Goal: Task Accomplishment & Management: Manage account settings

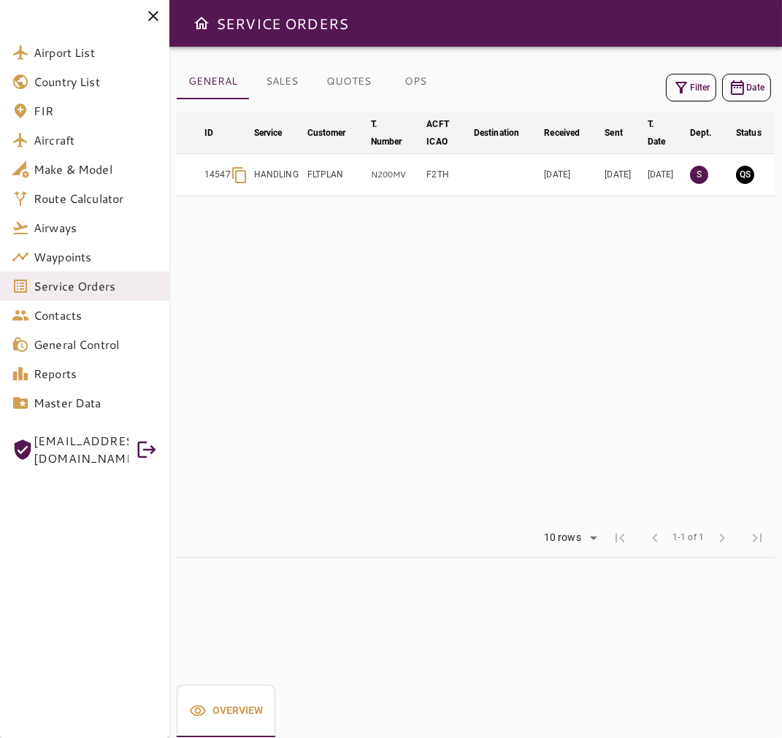
click at [149, 16] on icon at bounding box center [154, 16] width 18 height 18
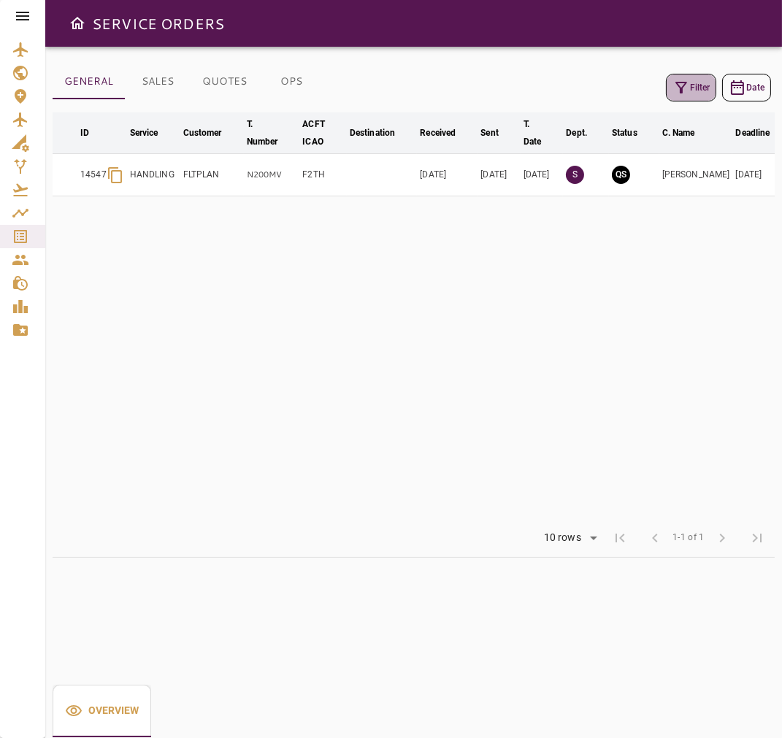
click at [693, 79] on button "Filter" at bounding box center [691, 88] width 50 height 28
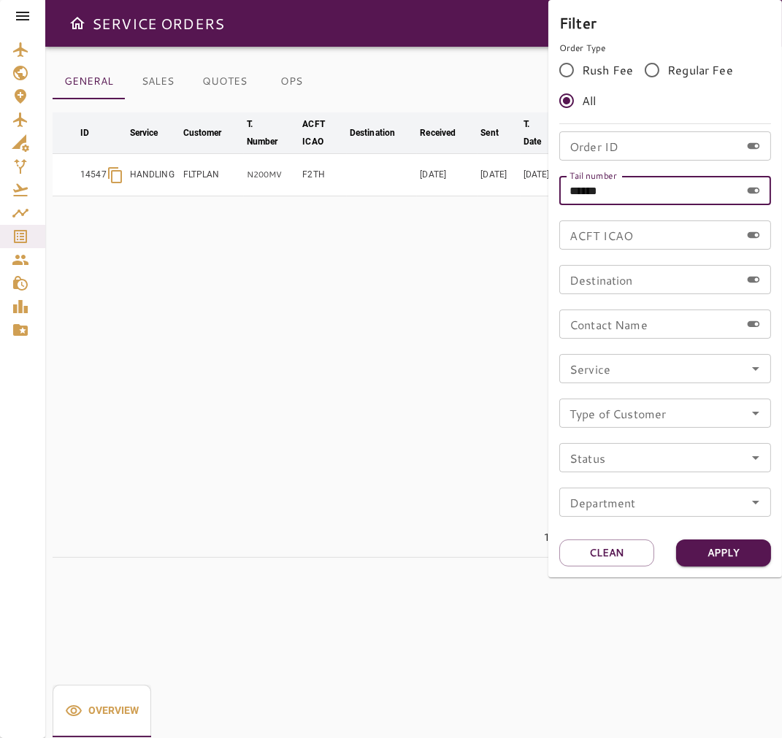
drag, startPoint x: 604, startPoint y: 194, endPoint x: 550, endPoint y: 205, distance: 55.1
click at [550, 205] on div "Filter Order Type Rush Fee Regular Fee All Order ID Order ID Tail number ******…" at bounding box center [665, 288] width 234 height 577
paste input "text"
drag, startPoint x: 604, startPoint y: 199, endPoint x: 540, endPoint y: 210, distance: 65.3
click at [540, 209] on div "Filter Order Type Rush Fee Regular Fee All Order ID Order ID Tail number **** T…" at bounding box center [391, 369] width 782 height 738
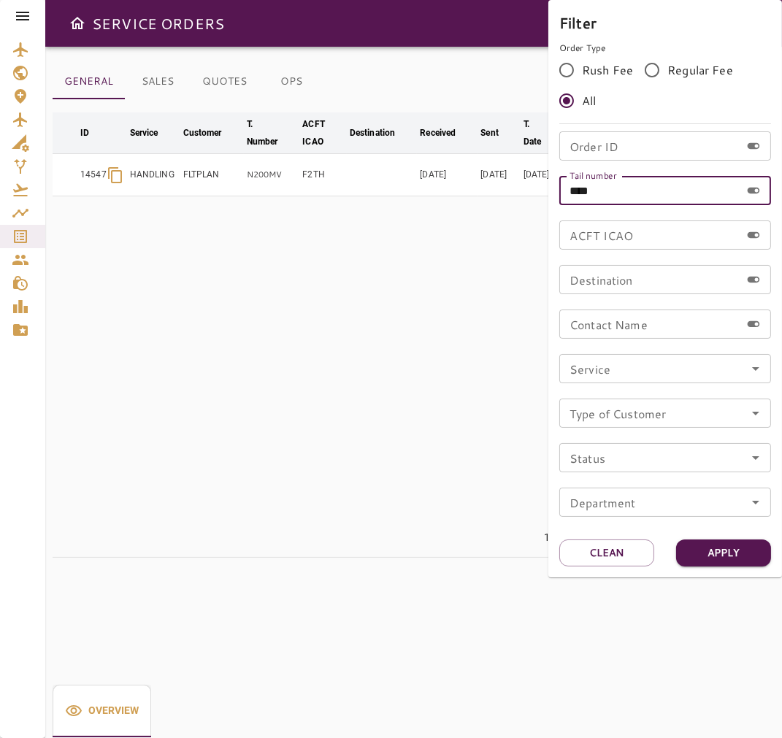
paste input "**"
type input "******"
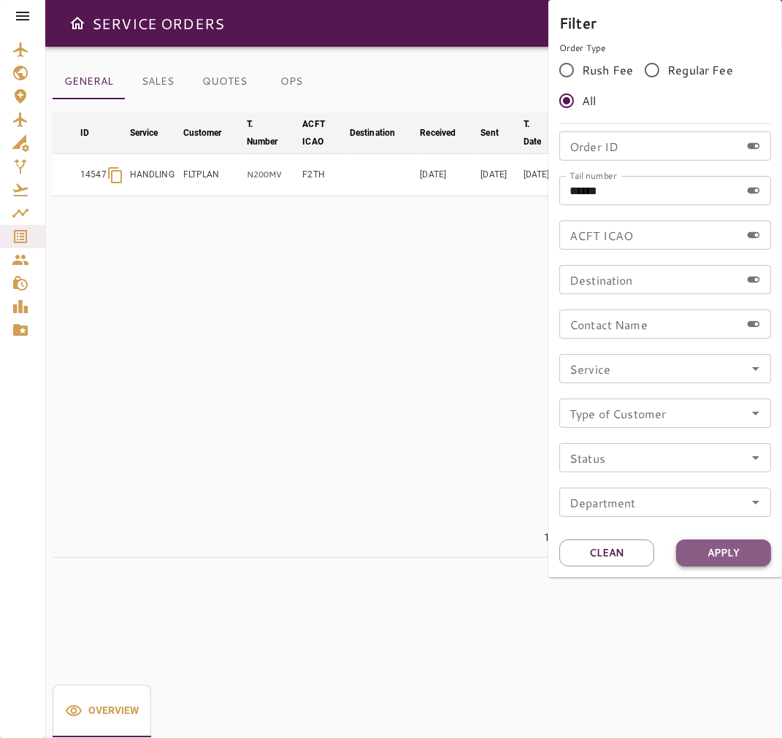
click at [740, 550] on button "Apply" at bounding box center [723, 552] width 95 height 27
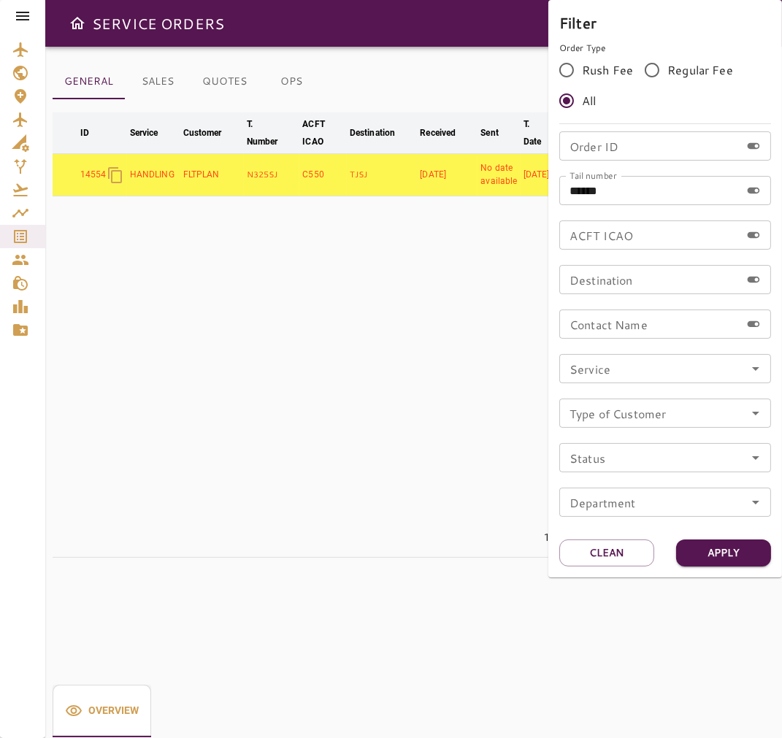
click at [462, 384] on div at bounding box center [391, 369] width 782 height 738
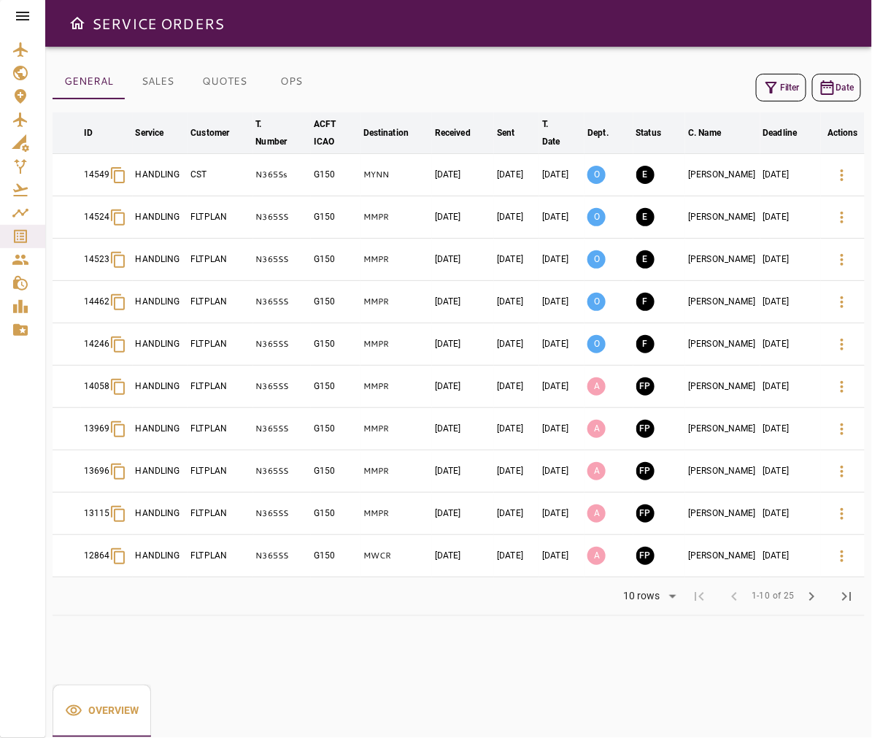
click at [62, 20] on div "SERVICE ORDERS" at bounding box center [458, 23] width 827 height 47
click at [71, 20] on icon "Open drawer" at bounding box center [78, 24] width 18 height 18
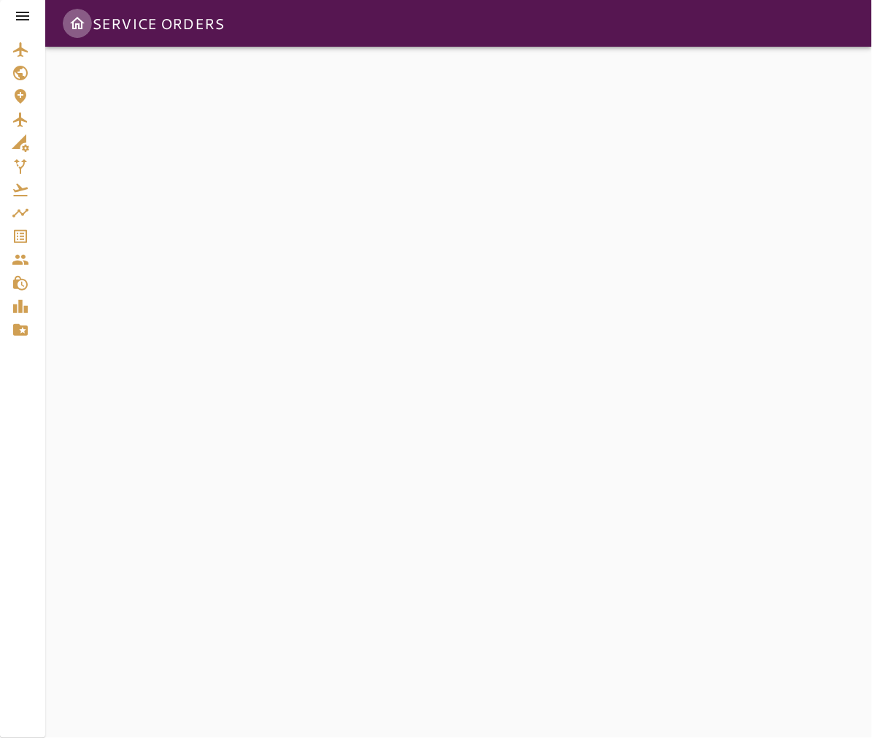
click at [81, 26] on icon "Open drawer" at bounding box center [77, 23] width 15 height 12
click at [18, 12] on icon at bounding box center [22, 16] width 13 height 9
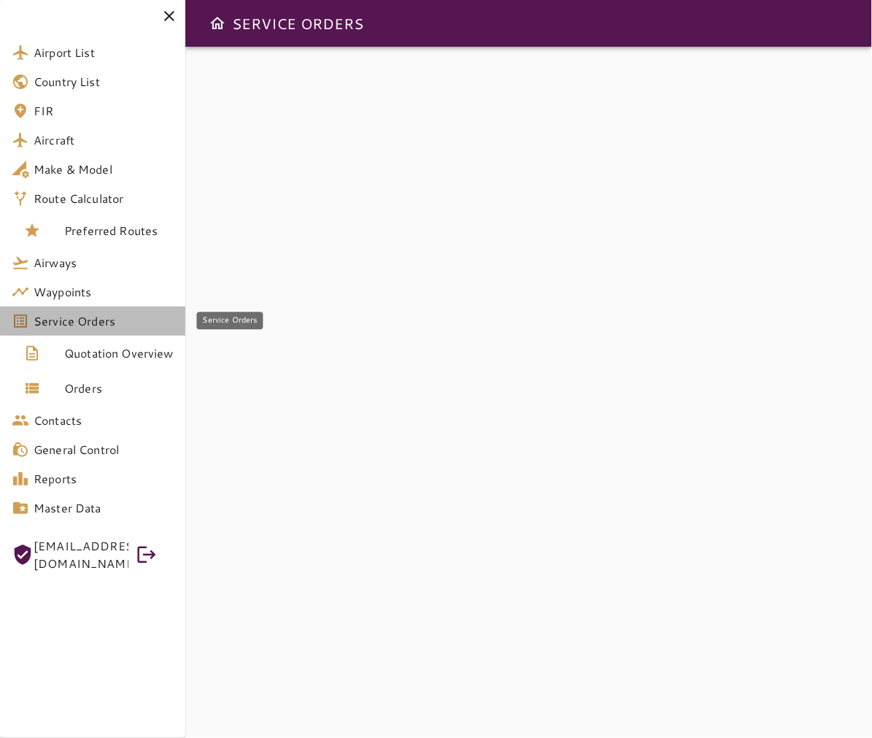
click at [125, 322] on span "Service Orders" at bounding box center [104, 321] width 140 height 18
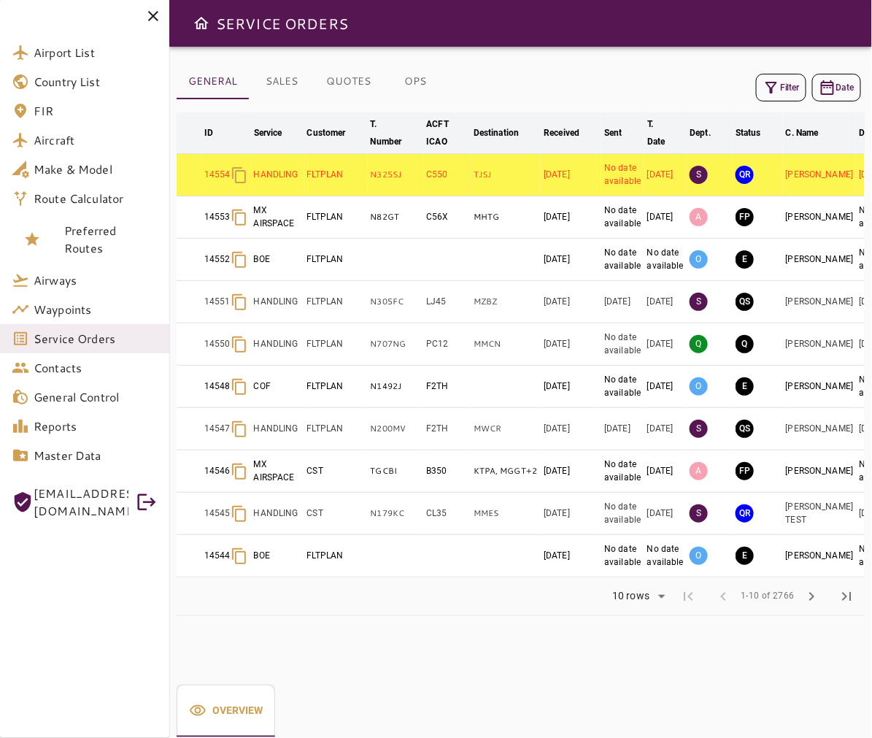
click at [150, 15] on icon at bounding box center [154, 16] width 18 height 18
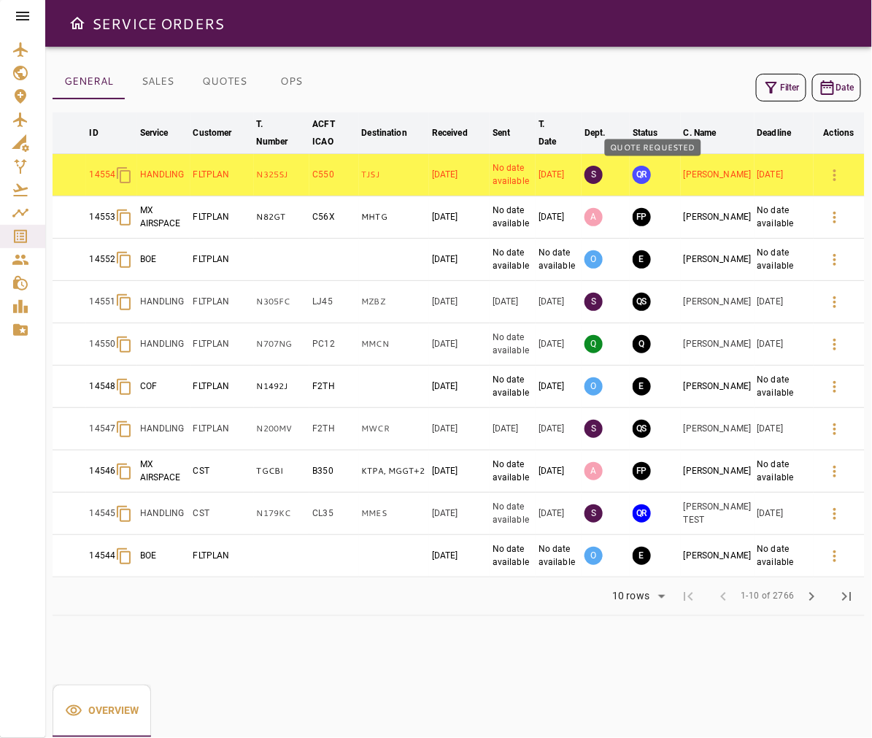
click at [651, 180] on button "QR" at bounding box center [642, 175] width 18 height 18
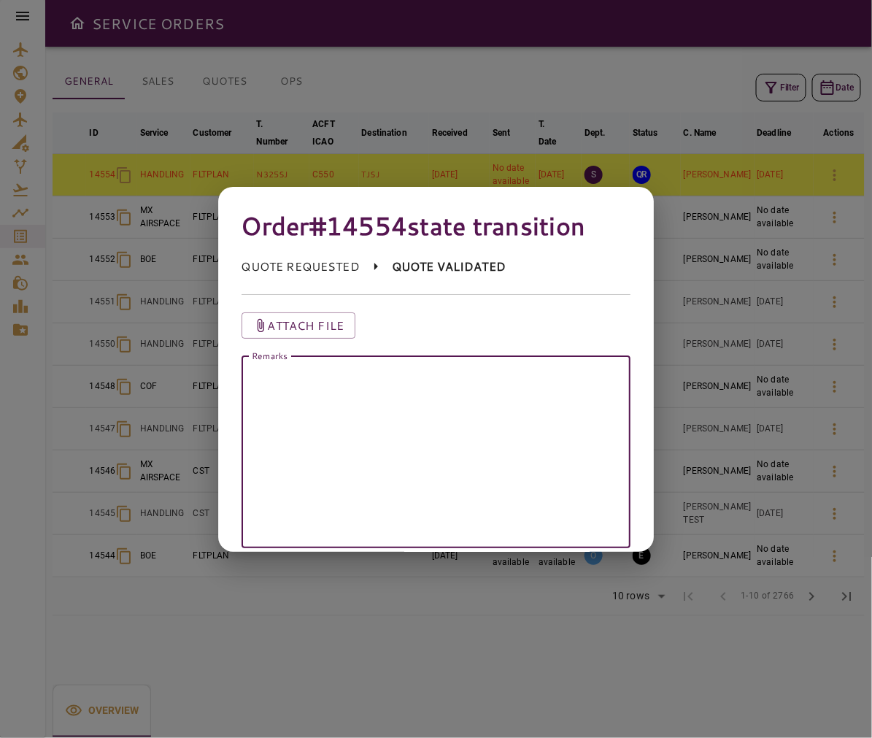
click at [507, 392] on textarea "Remarks" at bounding box center [436, 452] width 369 height 168
type textarea "*"
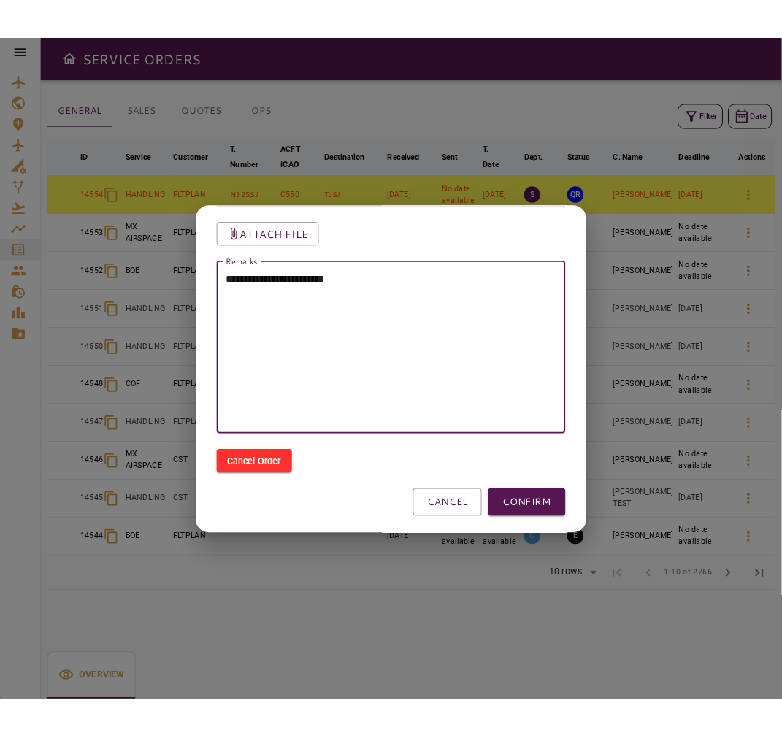
scroll to position [112, 0]
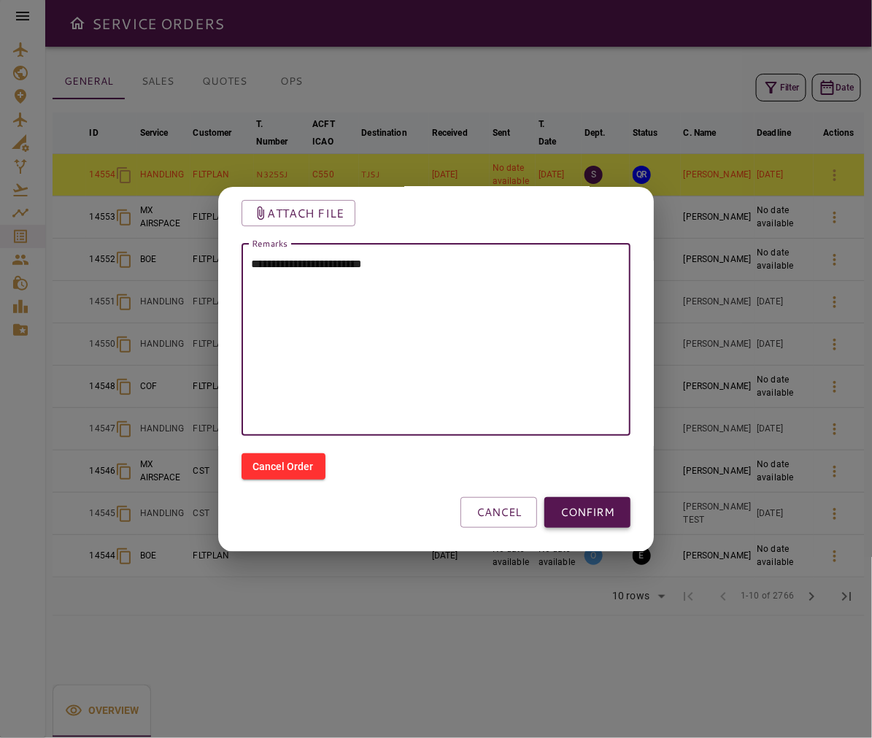
type textarea "**********"
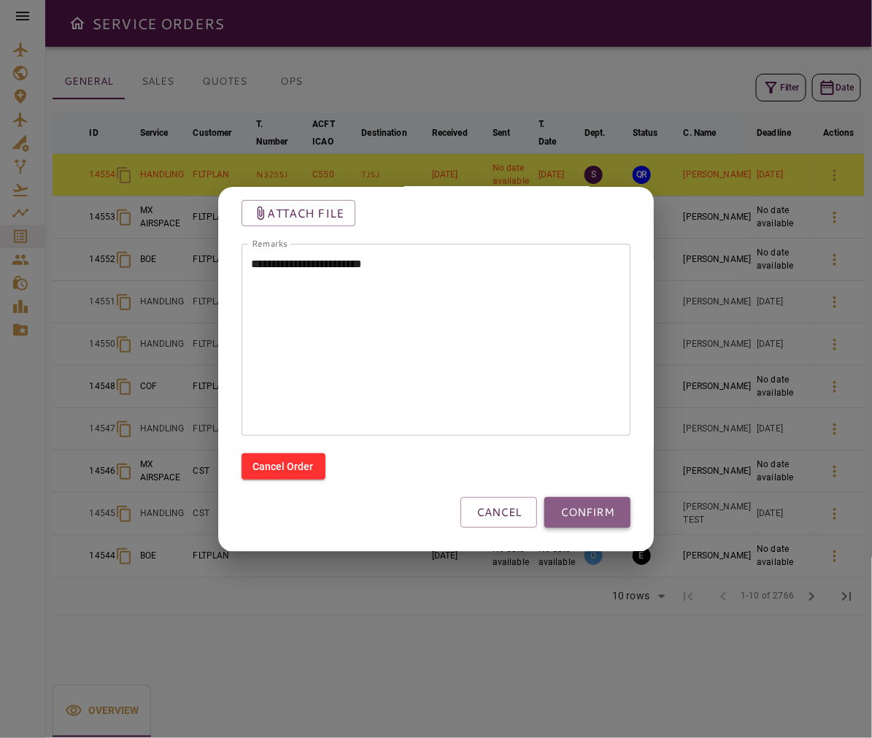
click at [570, 505] on button "CONFIRM" at bounding box center [587, 512] width 86 height 31
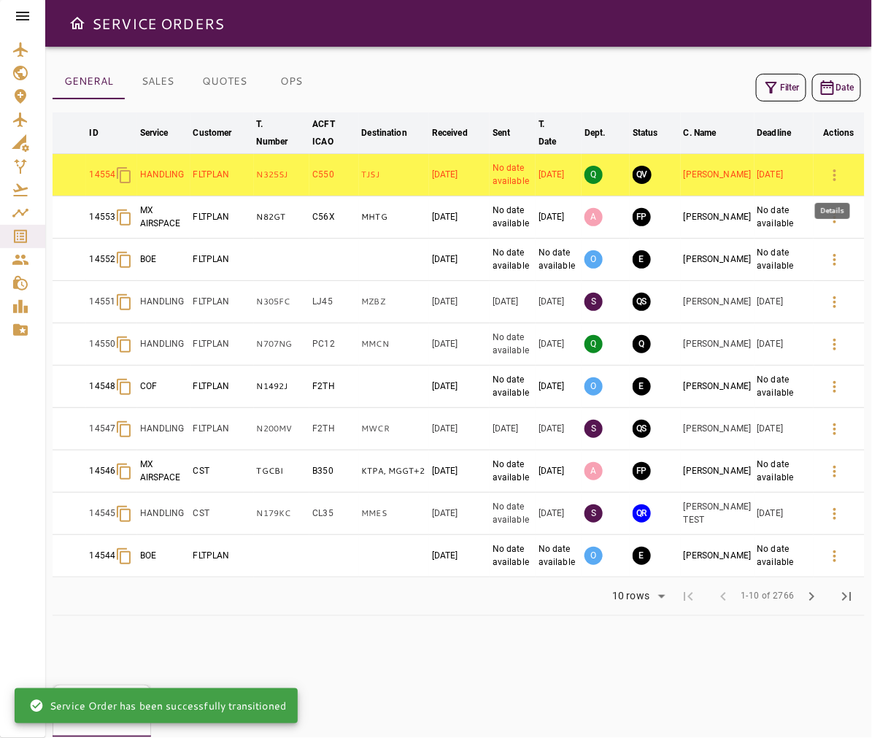
click at [828, 176] on icon "button" at bounding box center [835, 175] width 18 height 18
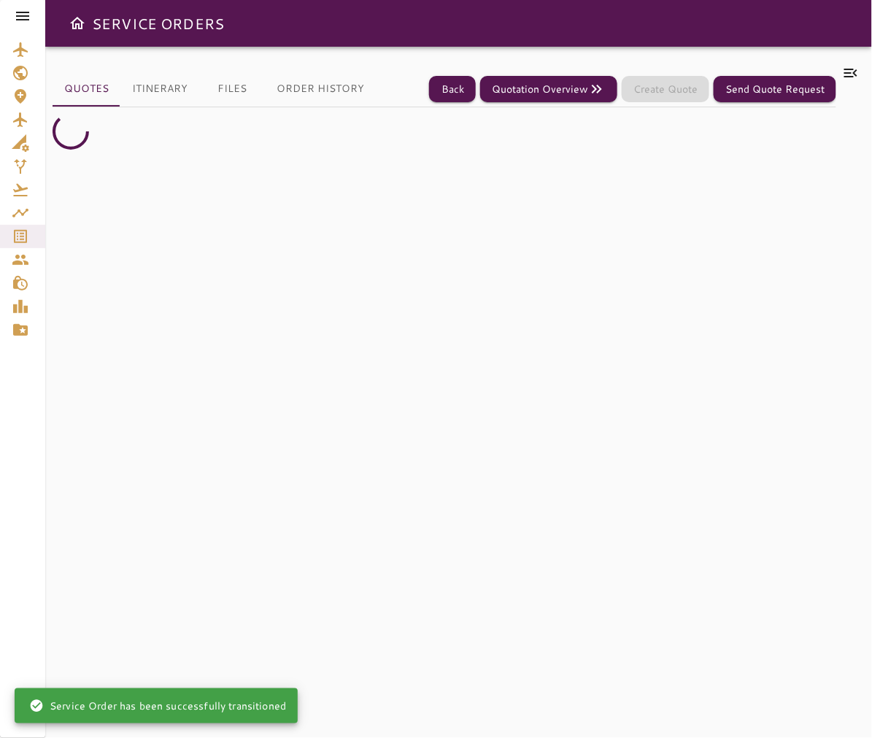
click at [851, 73] on icon at bounding box center [850, 73] width 13 height 9
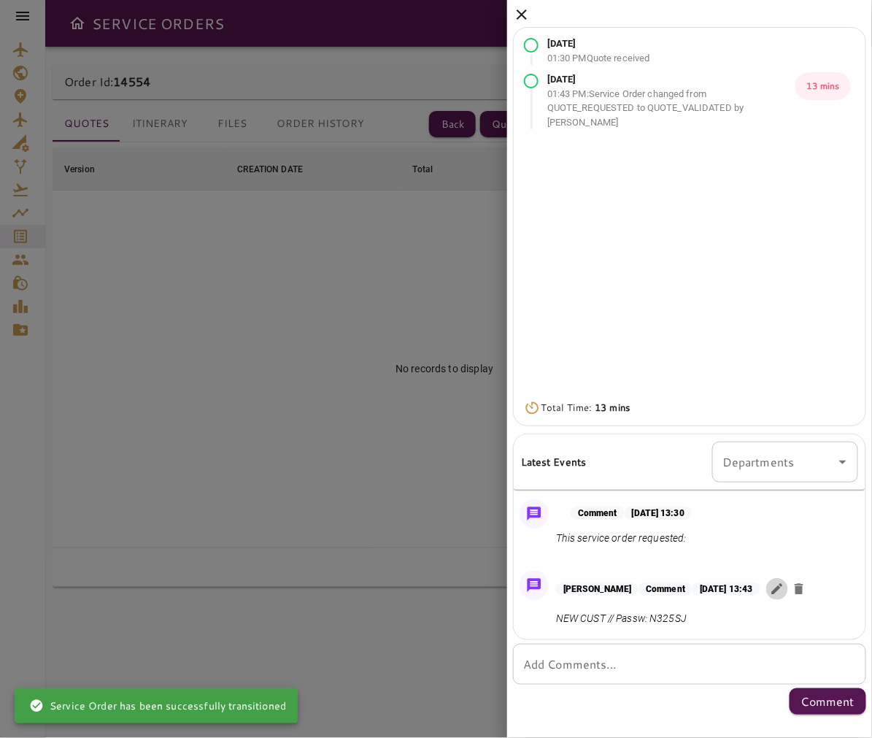
drag, startPoint x: 791, startPoint y: 589, endPoint x: 757, endPoint y: 611, distance: 40.7
click at [785, 592] on icon "button" at bounding box center [777, 589] width 15 height 15
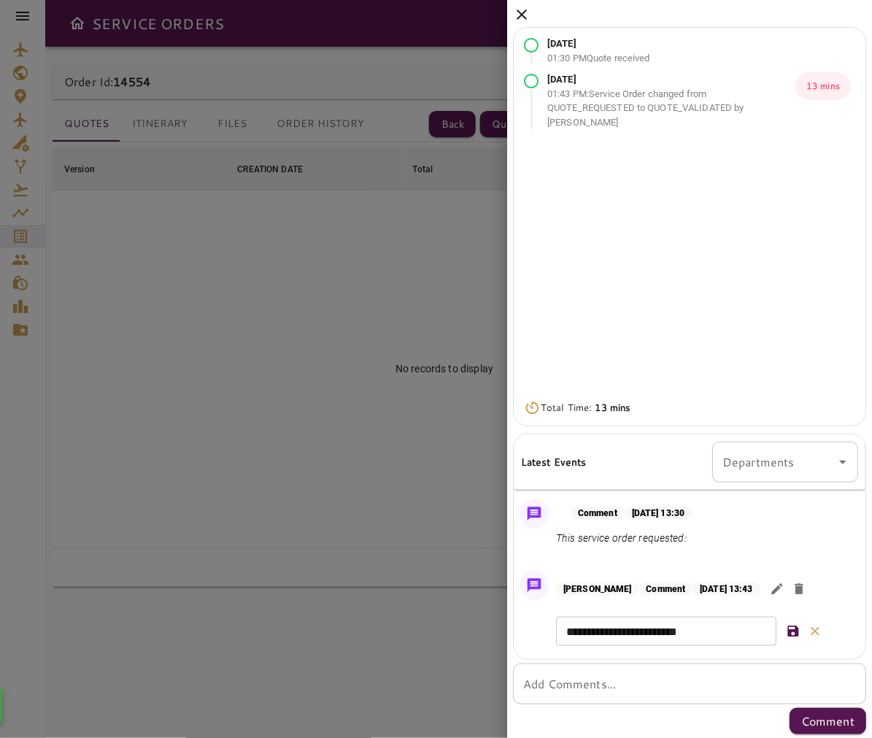
click at [747, 626] on textarea "**********" at bounding box center [666, 631] width 200 height 17
type textarea "**********"
click at [798, 635] on icon "button" at bounding box center [793, 630] width 11 height 11
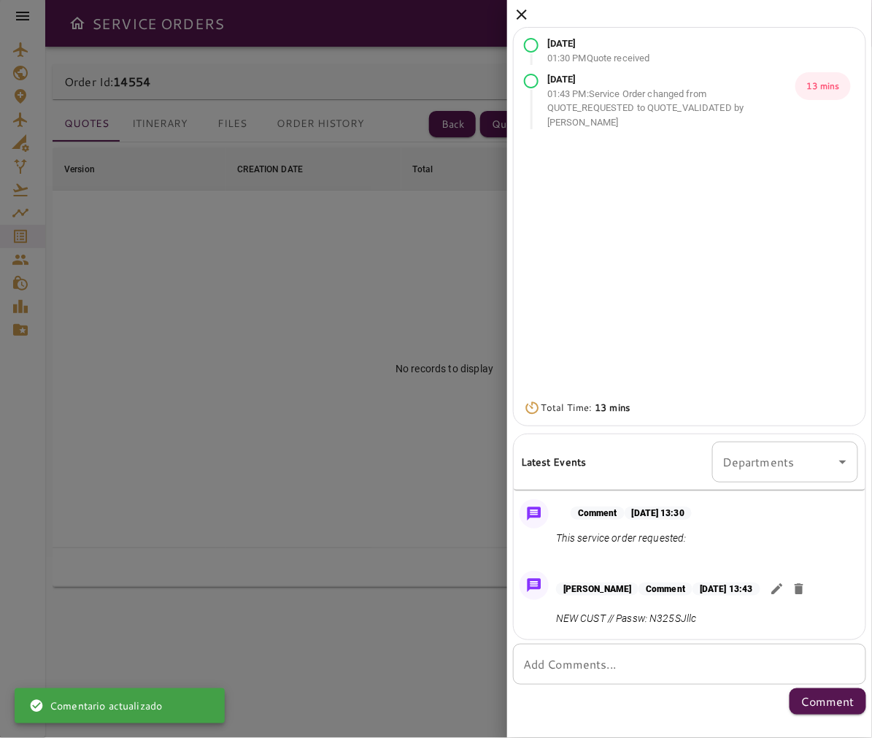
click at [516, 15] on icon at bounding box center [522, 15] width 18 height 18
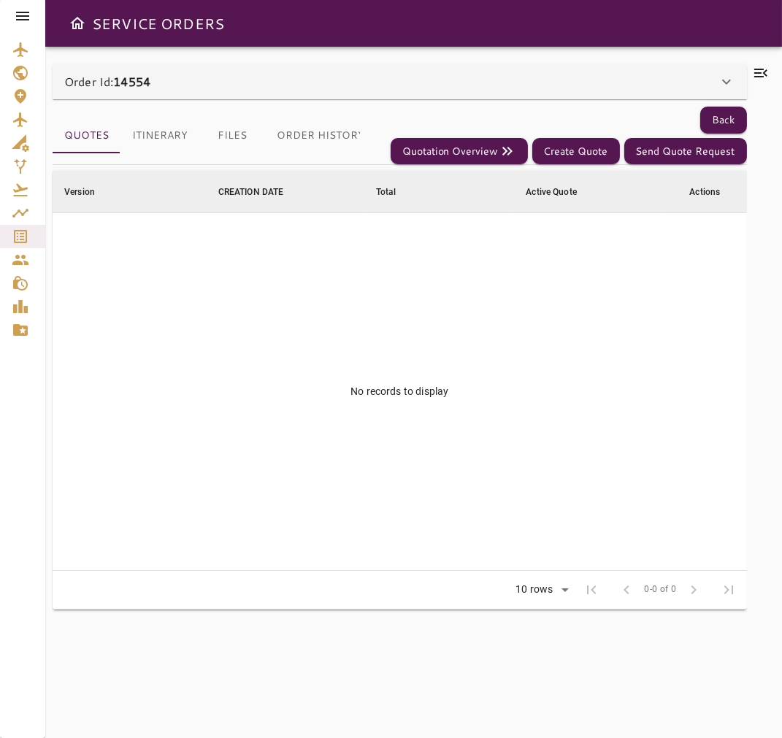
click at [23, 18] on icon at bounding box center [23, 16] width 18 height 18
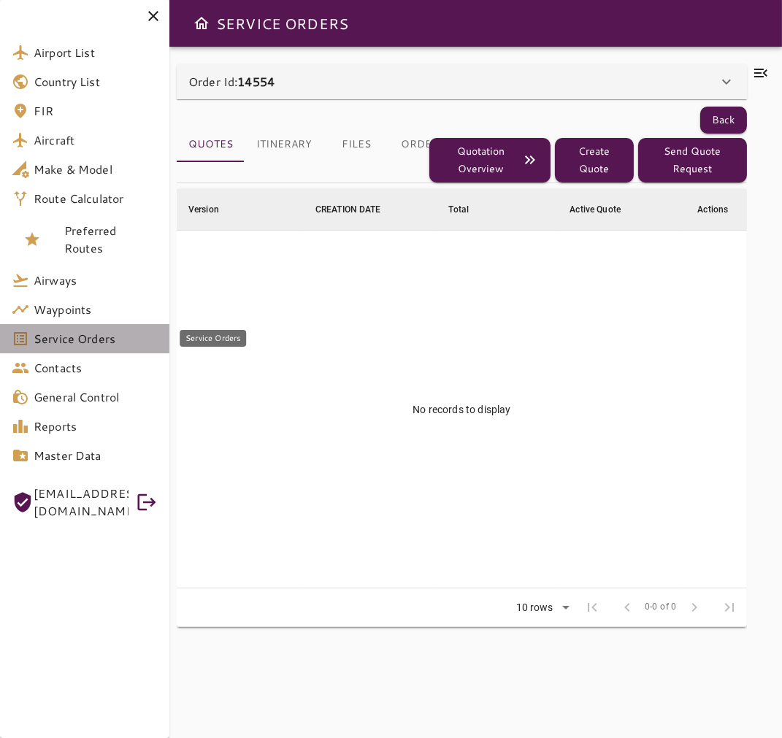
click at [99, 339] on span "Service Orders" at bounding box center [96, 339] width 124 height 18
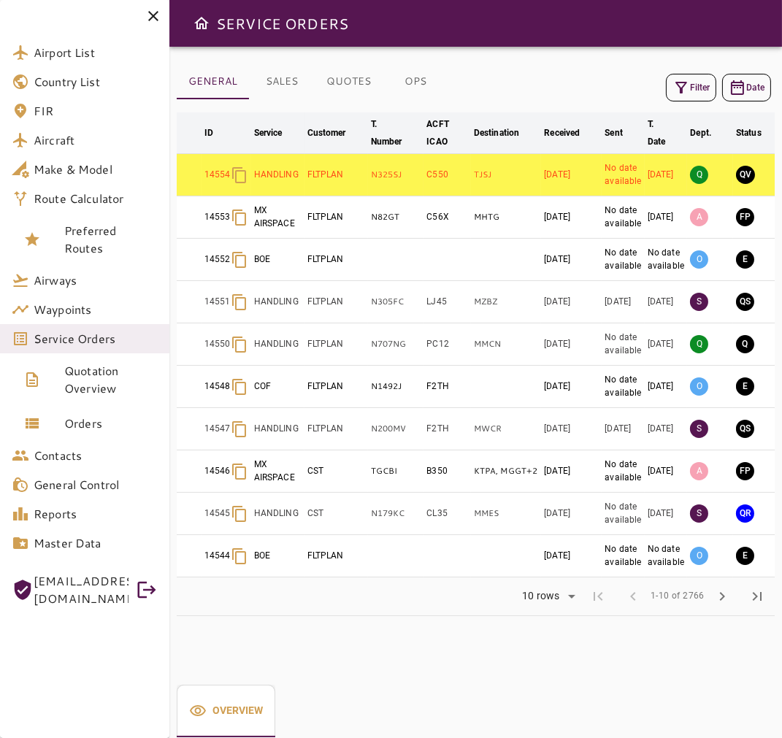
click at [151, 10] on icon at bounding box center [154, 16] width 18 height 18
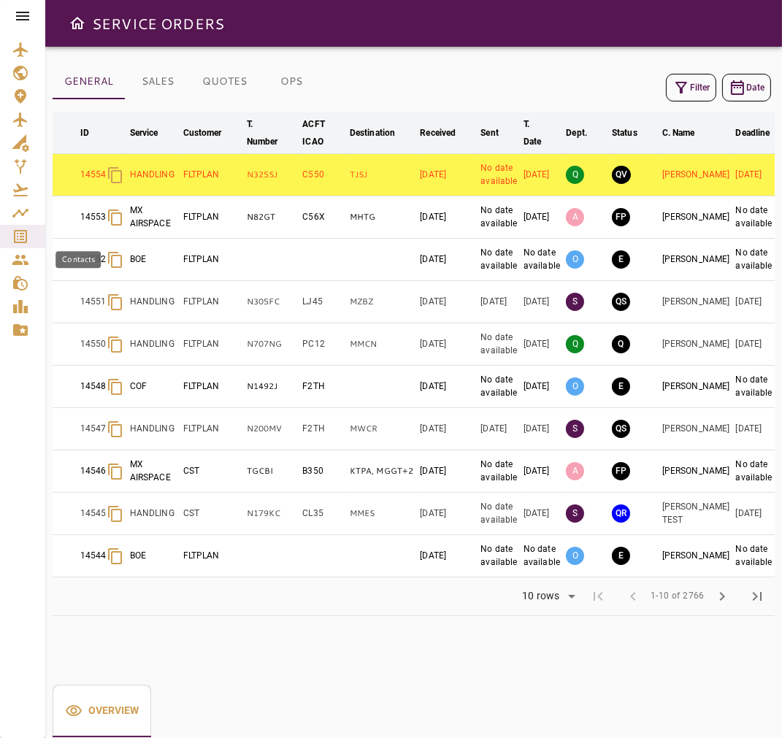
click at [5, 249] on link "Contacts" at bounding box center [22, 259] width 45 height 23
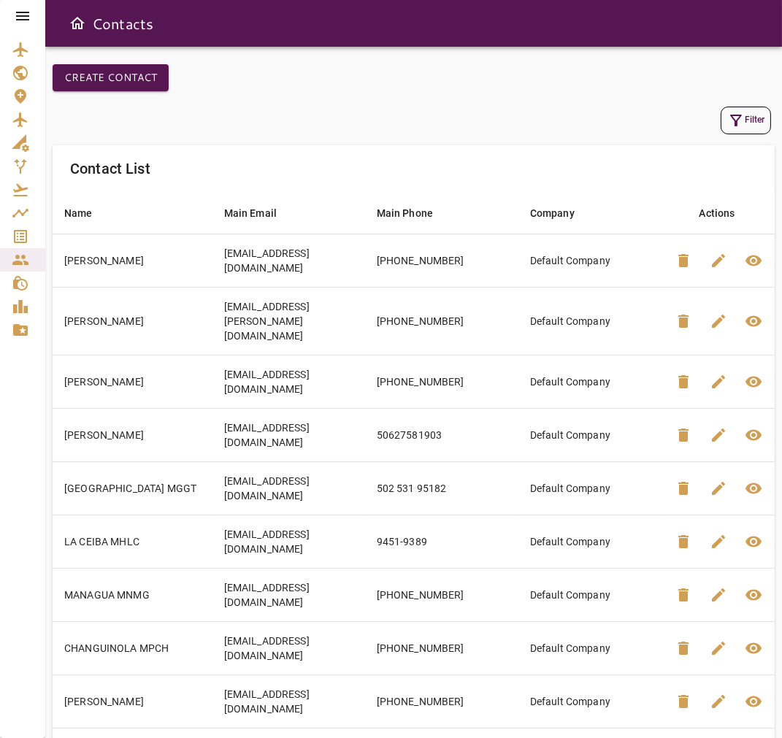
click at [23, 23] on icon at bounding box center [23, 16] width 18 height 18
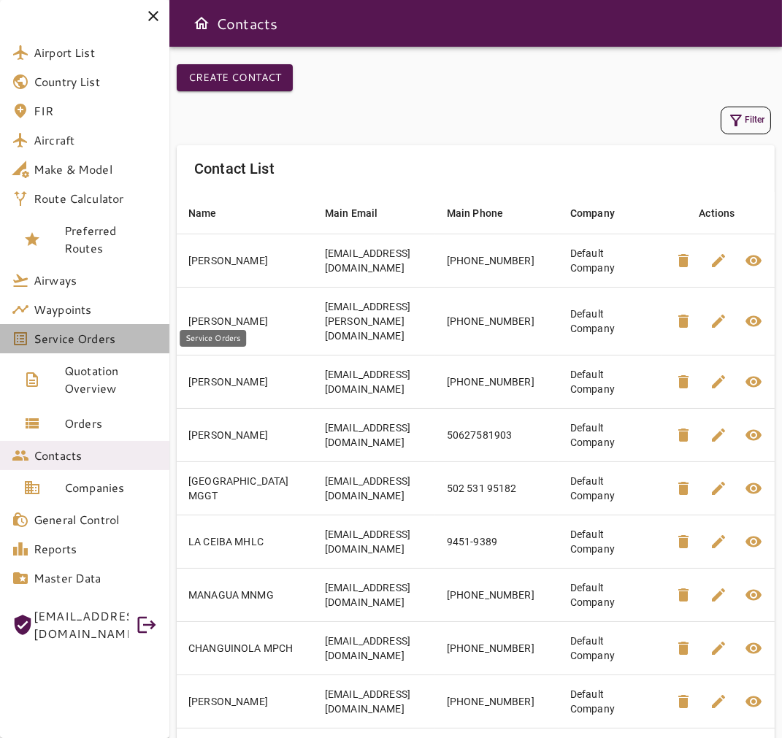
click at [129, 339] on span "Service Orders" at bounding box center [96, 339] width 124 height 18
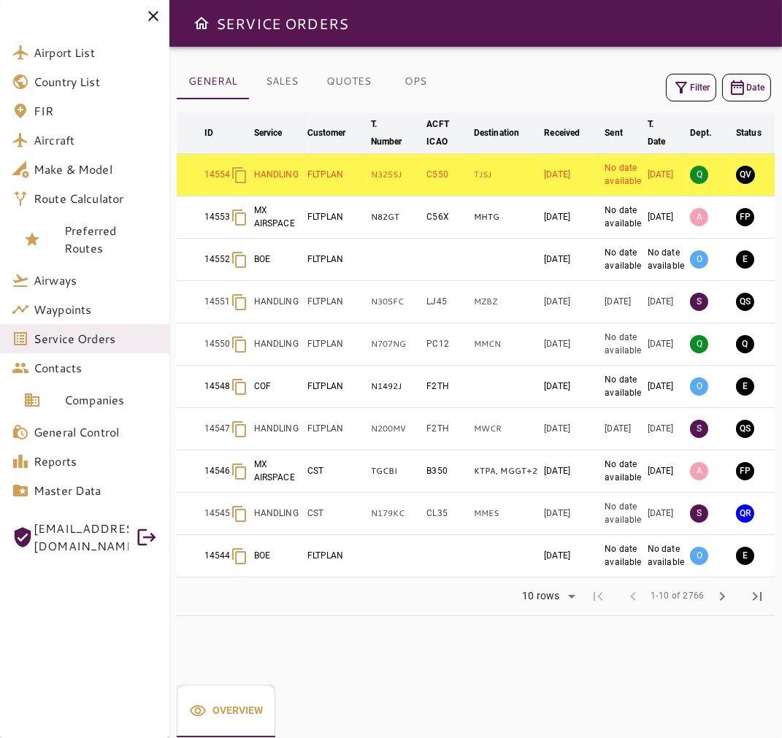
click at [149, 18] on icon at bounding box center [154, 16] width 18 height 18
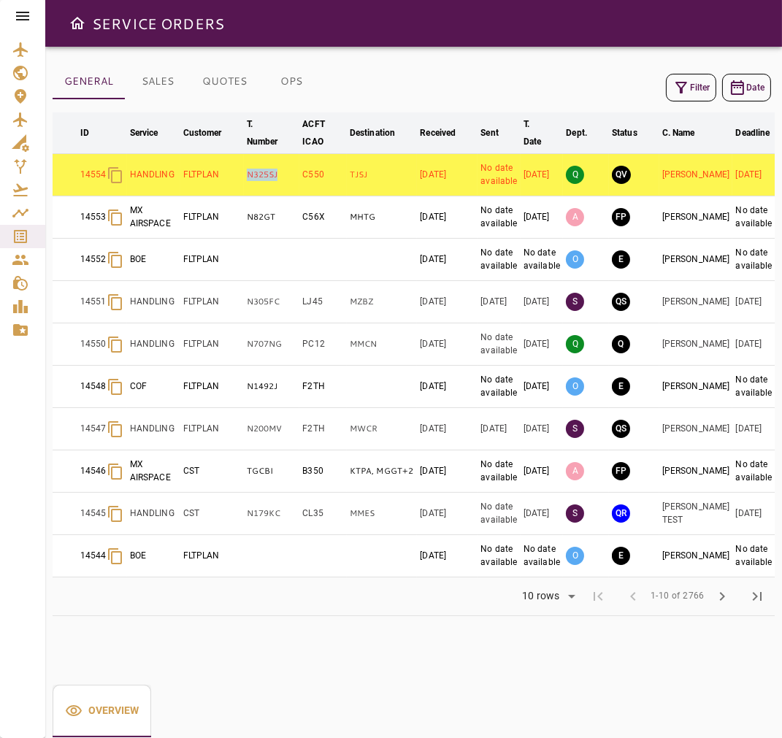
drag, startPoint x: 280, startPoint y: 181, endPoint x: 228, endPoint y: 188, distance: 51.5
click at [228, 188] on tr "14554 HANDLING FLTPLAN N325SJ C550 TJSJ Sep 09, 2025 No date available Sep 14, …" at bounding box center [444, 175] width 782 height 42
copy tr "N325SJ"
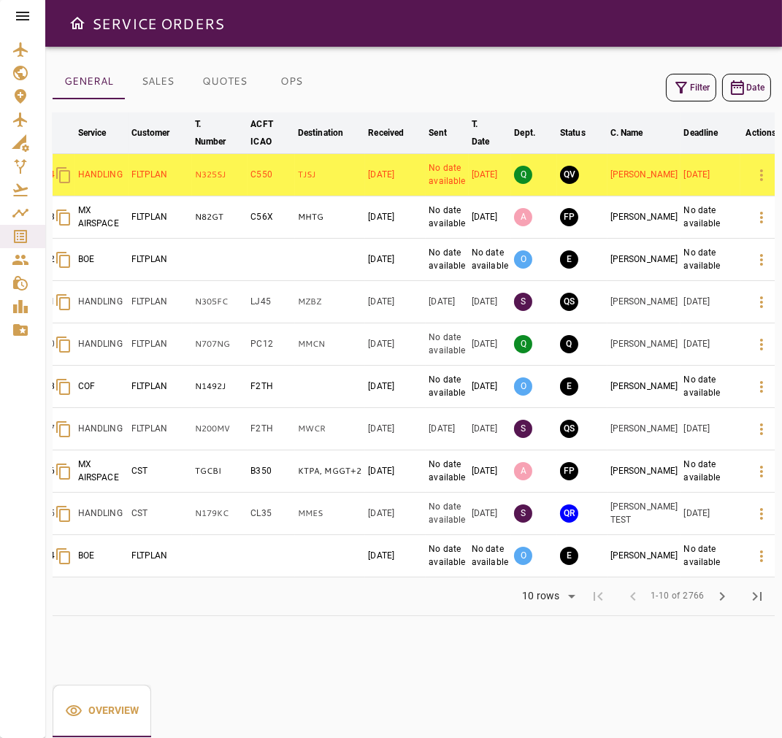
click at [571, 523] on td "QR" at bounding box center [582, 514] width 50 height 42
click at [578, 513] on button "QR" at bounding box center [569, 513] width 18 height 18
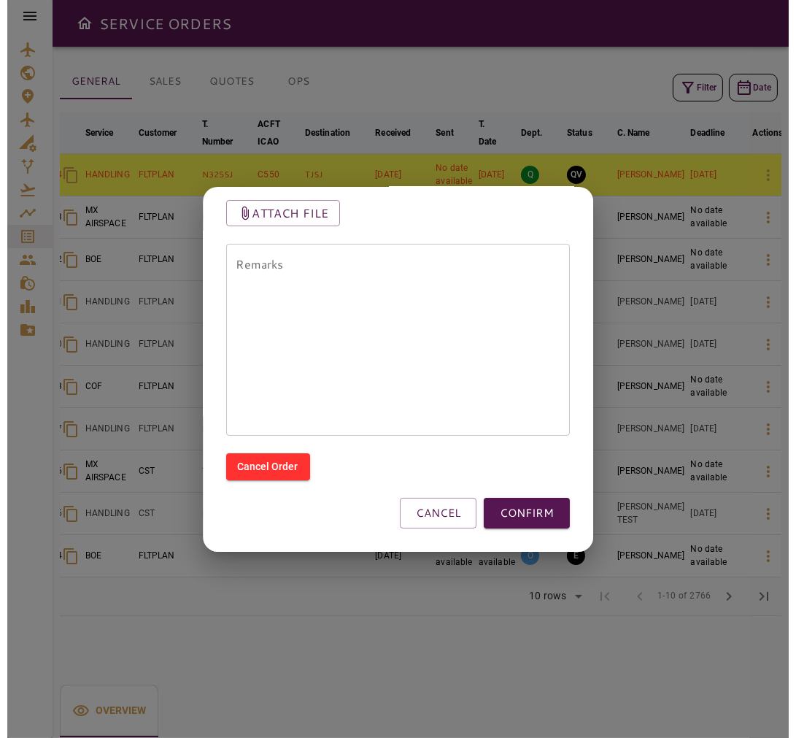
scroll to position [143, 0]
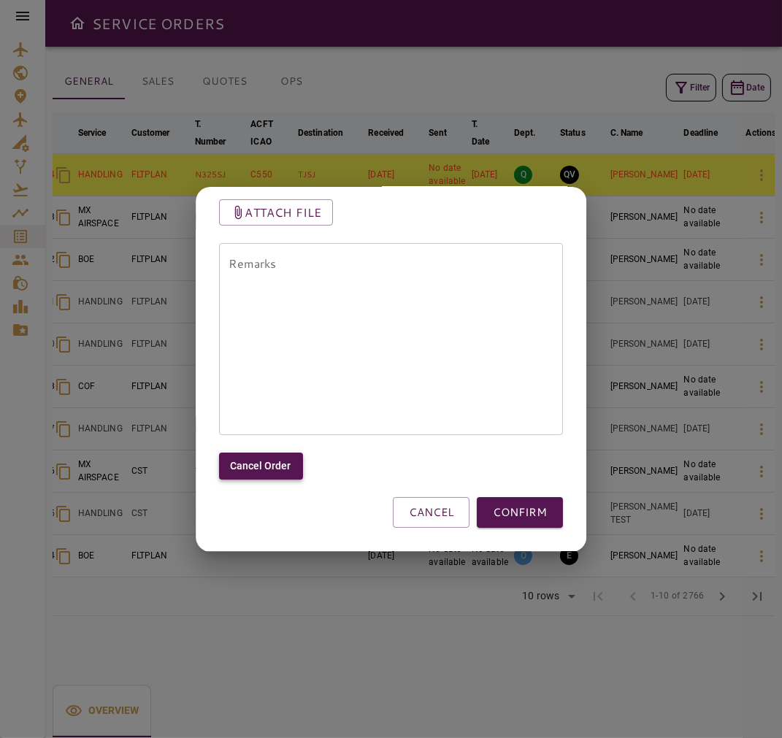
click at [269, 462] on button "Cancel Order" at bounding box center [261, 466] width 84 height 27
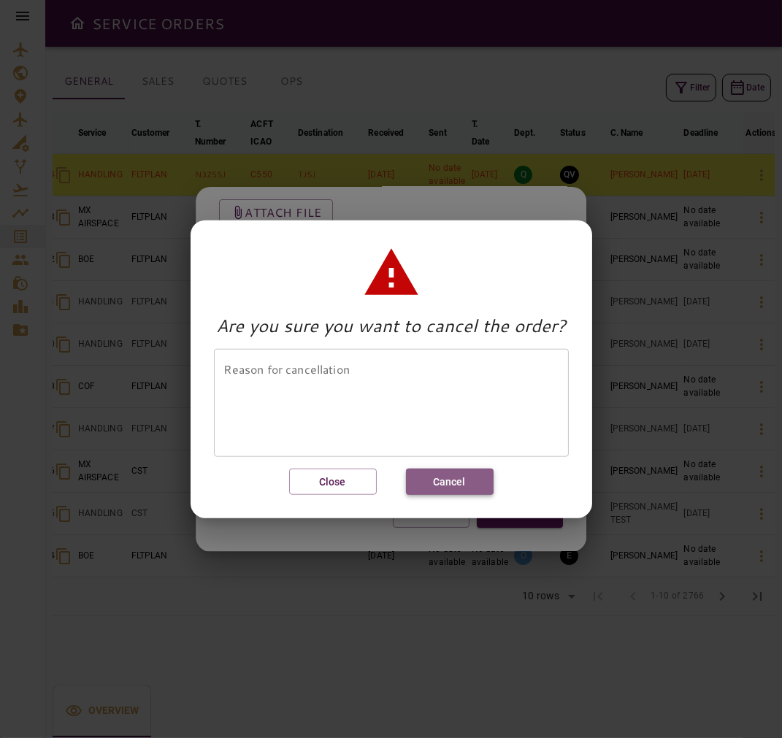
click at [447, 476] on button "Cancel" at bounding box center [450, 481] width 88 height 27
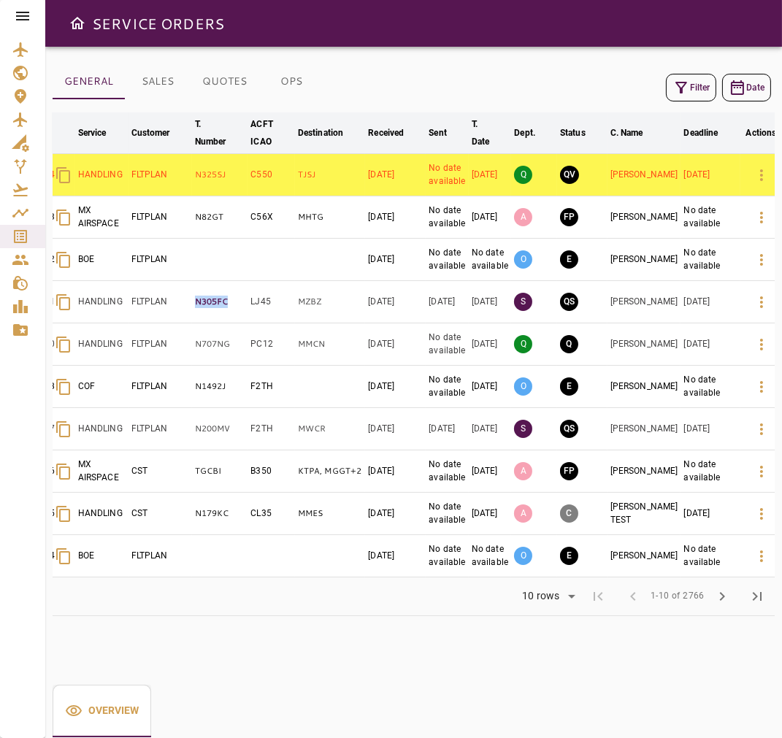
drag, startPoint x: 194, startPoint y: 304, endPoint x: 236, endPoint y: 304, distance: 41.6
click at [236, 304] on td "N305FC" at bounding box center [220, 302] width 56 height 42
copy p "N305FC"
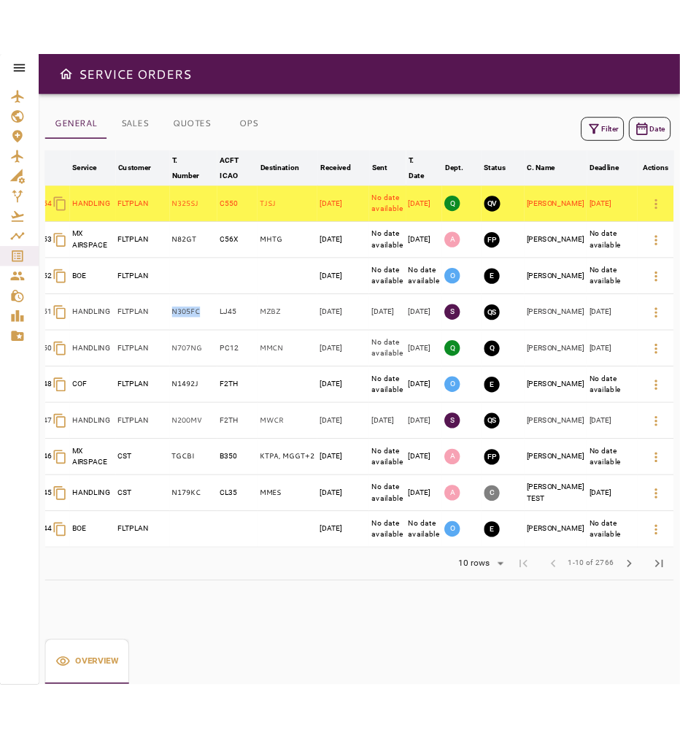
scroll to position [0, 37]
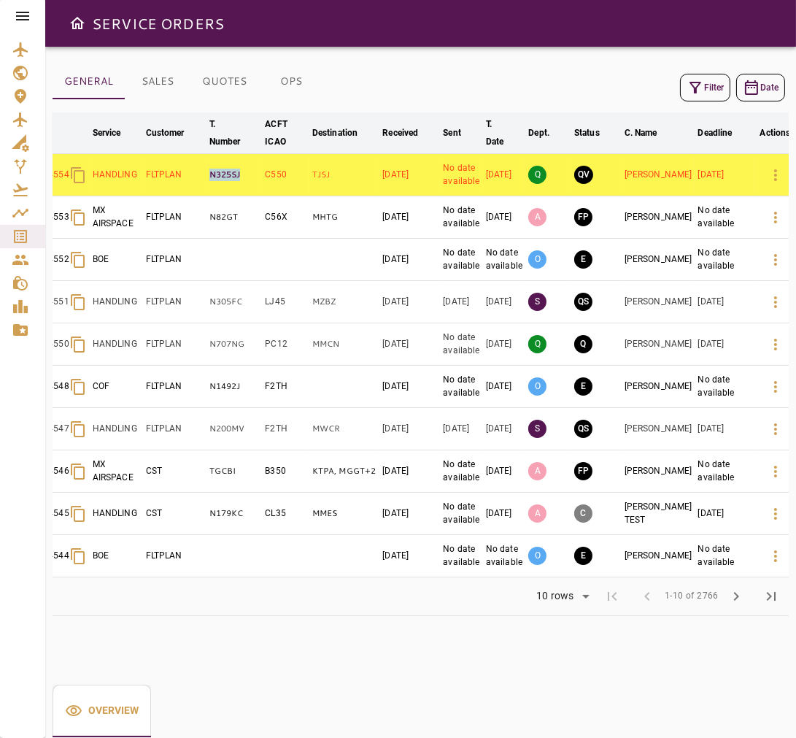
drag, startPoint x: 209, startPoint y: 175, endPoint x: 250, endPoint y: 179, distance: 41.0
click at [250, 178] on td "N325SJ" at bounding box center [235, 175] width 56 height 42
copy p "N325SJ"
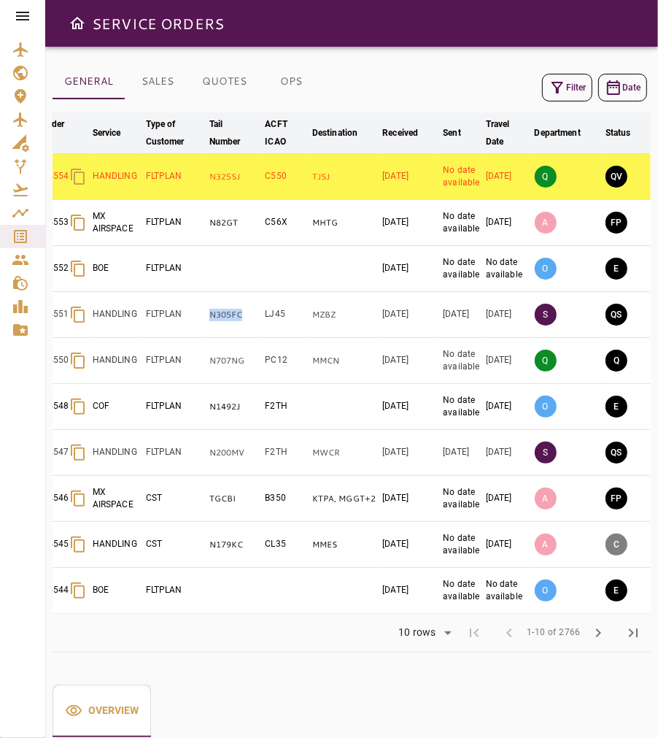
drag, startPoint x: 250, startPoint y: 315, endPoint x: 203, endPoint y: 323, distance: 48.2
click at [204, 323] on tr "14551 HANDLING FLTPLAN N305FC LJ45 MZBZ Sep 09, 2025 Sep 09, 2025 Sep 18, 2025 …" at bounding box center [421, 315] width 812 height 46
copy tr "N305FC"
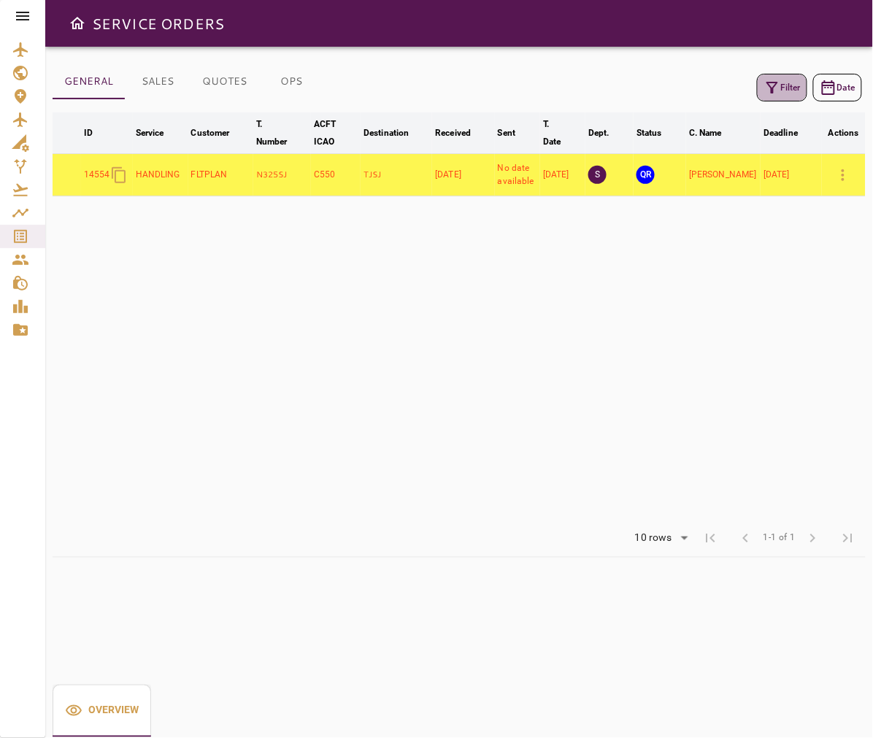
click at [769, 88] on icon "button" at bounding box center [772, 88] width 18 height 18
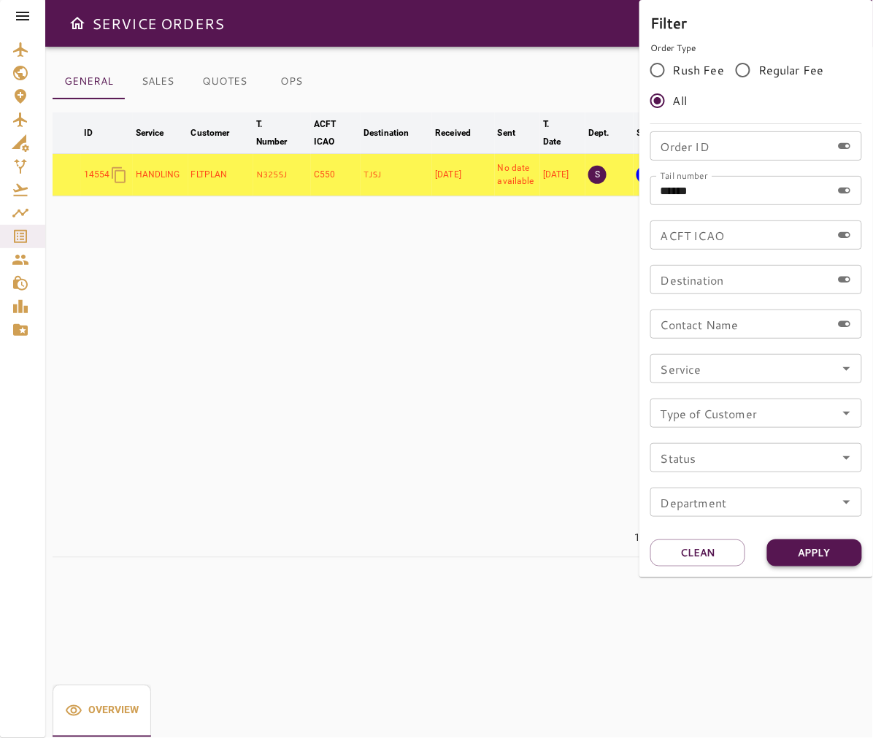
click at [790, 550] on button "Apply" at bounding box center [814, 552] width 95 height 27
click at [717, 558] on button "Clean" at bounding box center [697, 552] width 95 height 27
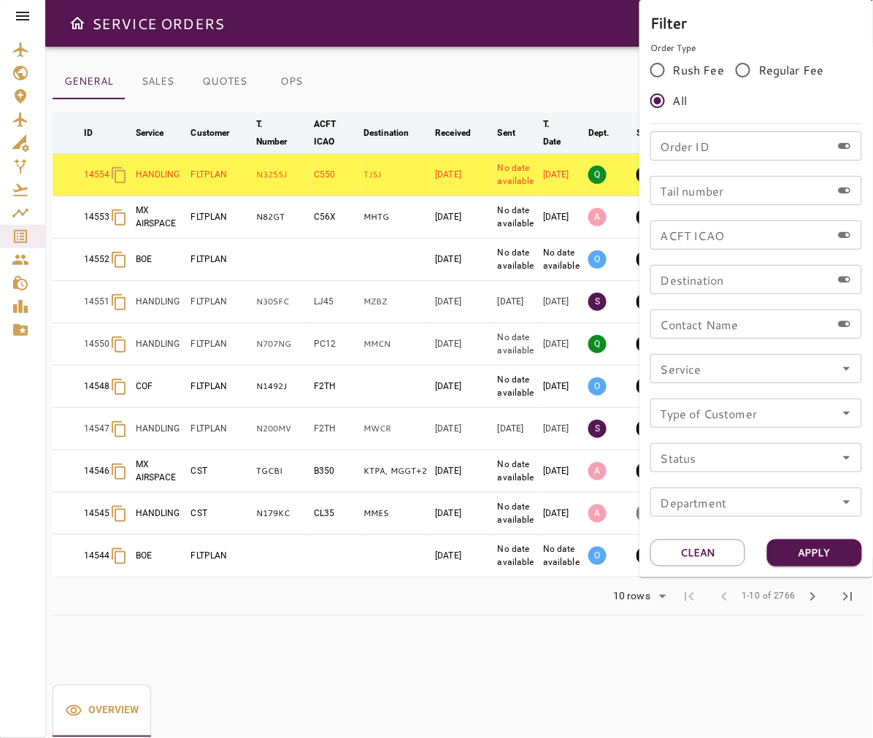
click at [565, 99] on div at bounding box center [436, 369] width 873 height 738
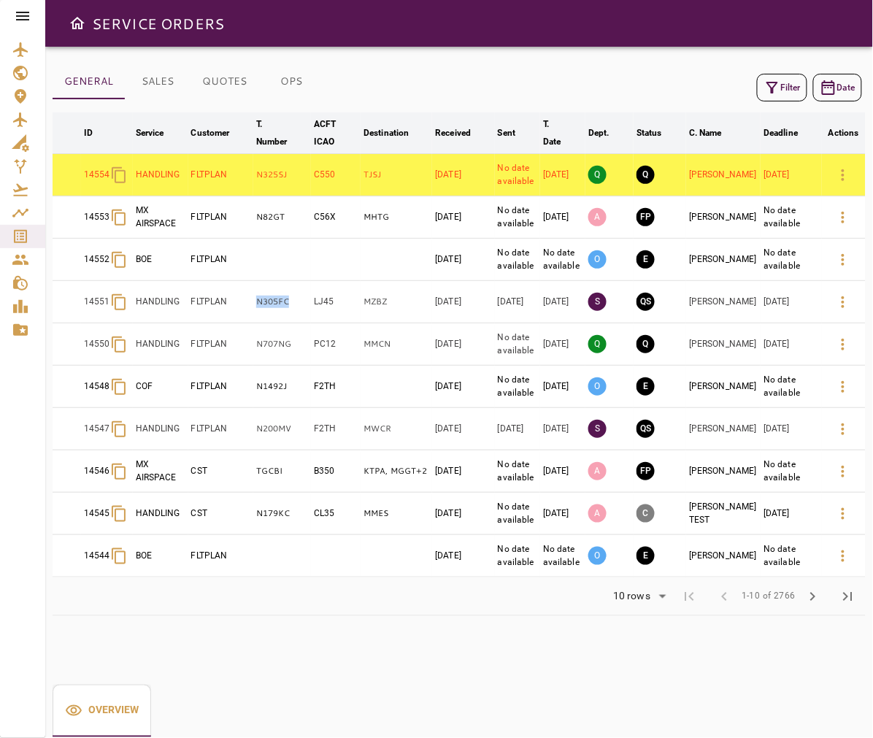
drag, startPoint x: 301, startPoint y: 296, endPoint x: 256, endPoint y: 303, distance: 45.7
click at [257, 302] on td "N305FC" at bounding box center [282, 302] width 58 height 42
drag, startPoint x: 344, startPoint y: 303, endPoint x: 315, endPoint y: 304, distance: 29.9
click at [315, 303] on tr "14551 HANDLING FLTPLAN N305FC LJ45 MZBZ Sep 09, 2025 Sep 09, 2025 Sep 18, 2025 …" at bounding box center [459, 302] width 813 height 42
copy tr "LJ45"
